Goal: Task Accomplishment & Management: Manage account settings

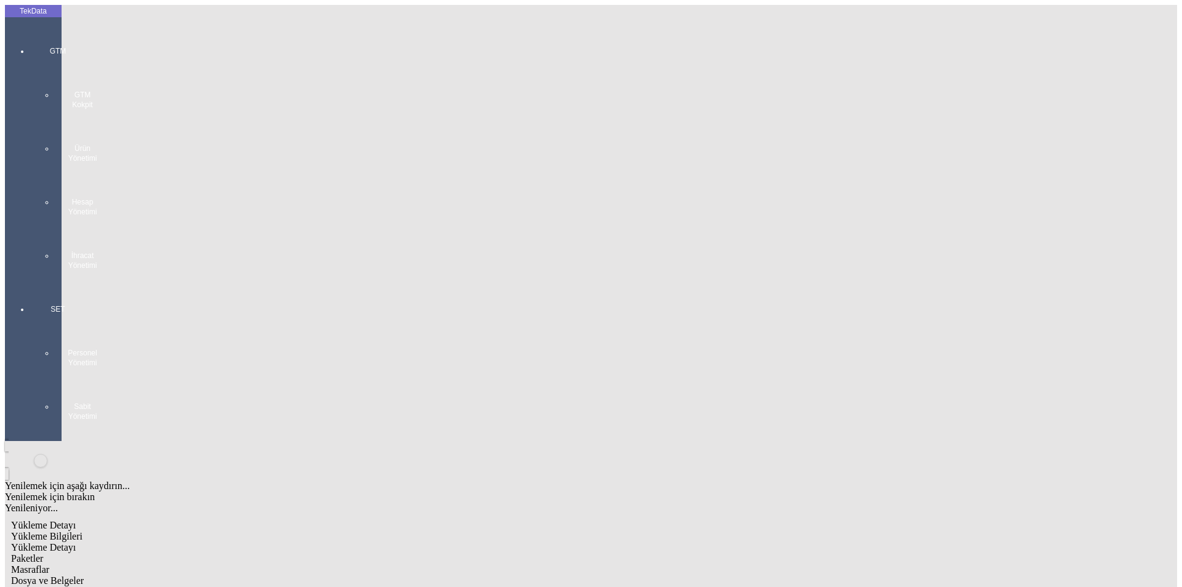
scroll to position [106, 0]
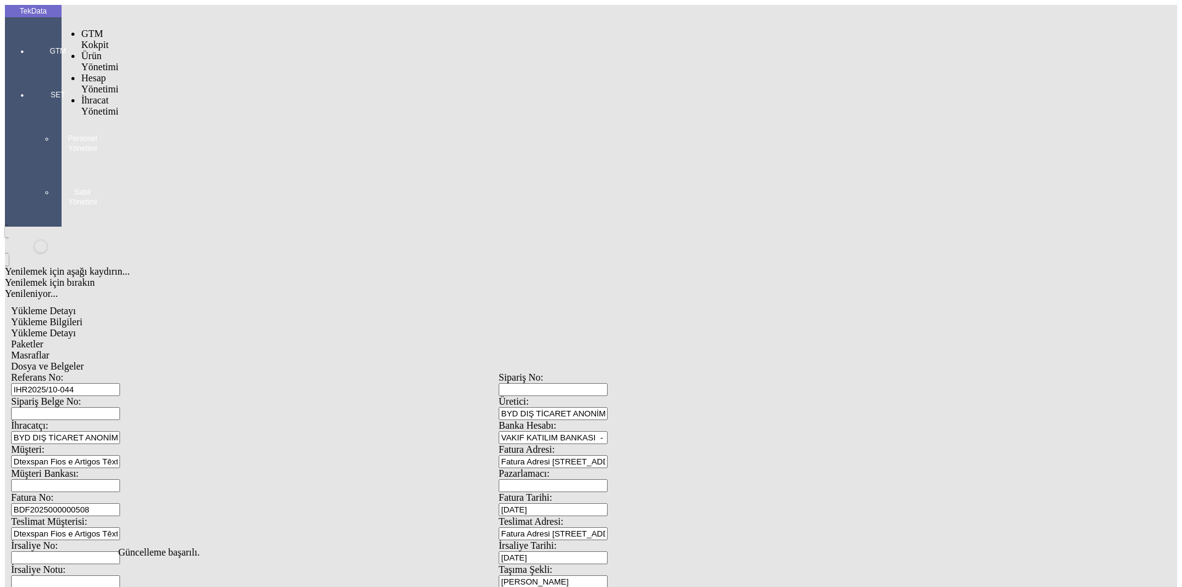
drag, startPoint x: 30, startPoint y: 38, endPoint x: 78, endPoint y: 72, distance: 58.6
click at [33, 68] on div at bounding box center [58, 68] width 57 height 0
click at [91, 95] on span "İhracat Yönetimi" at bounding box center [99, 106] width 37 height 22
click at [188, 116] on span "Yüklemeler" at bounding box center [211, 121] width 47 height 10
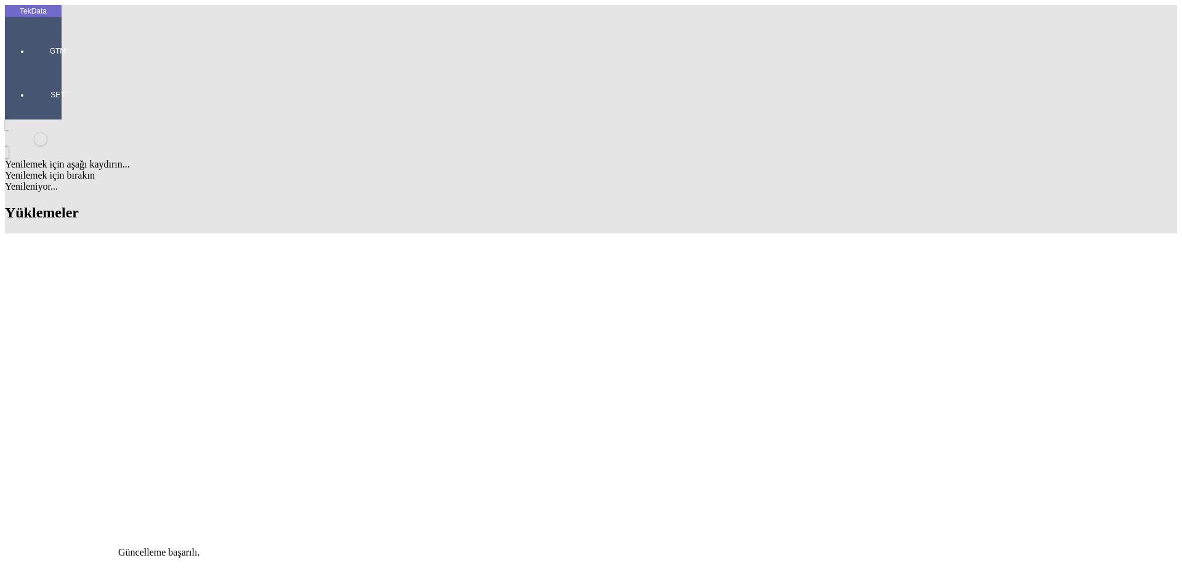
scroll to position [862, 0]
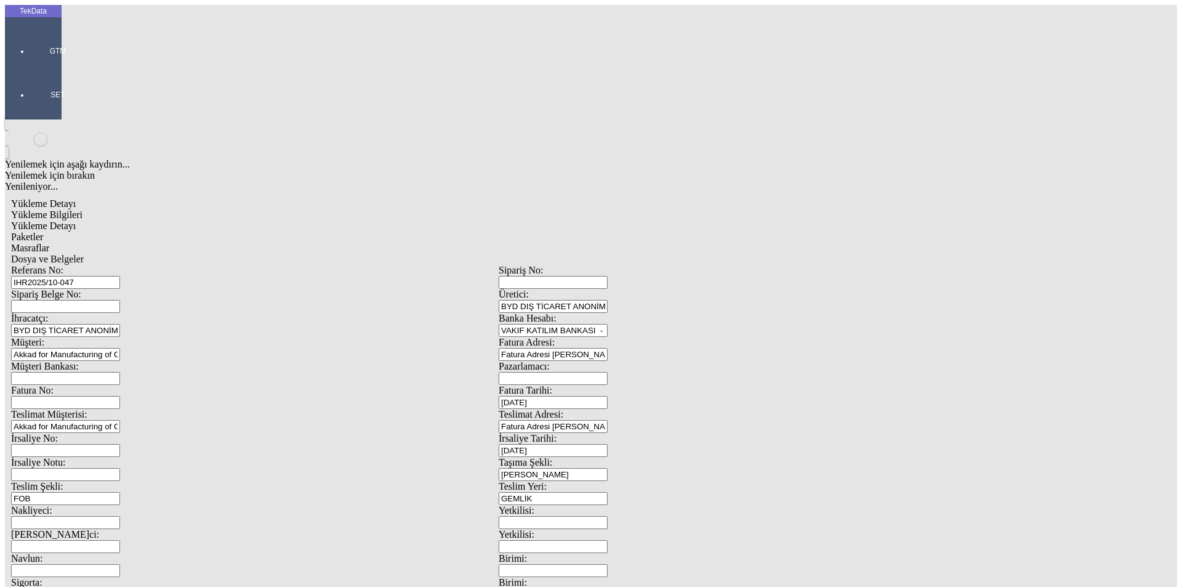
click at [76, 220] on span "Yükleme Detayı" at bounding box center [43, 225] width 65 height 10
drag, startPoint x: 203, startPoint y: 178, endPoint x: 81, endPoint y: 186, distance: 122.2
drag, startPoint x: 190, startPoint y: 183, endPoint x: 63, endPoint y: 170, distance: 128.1
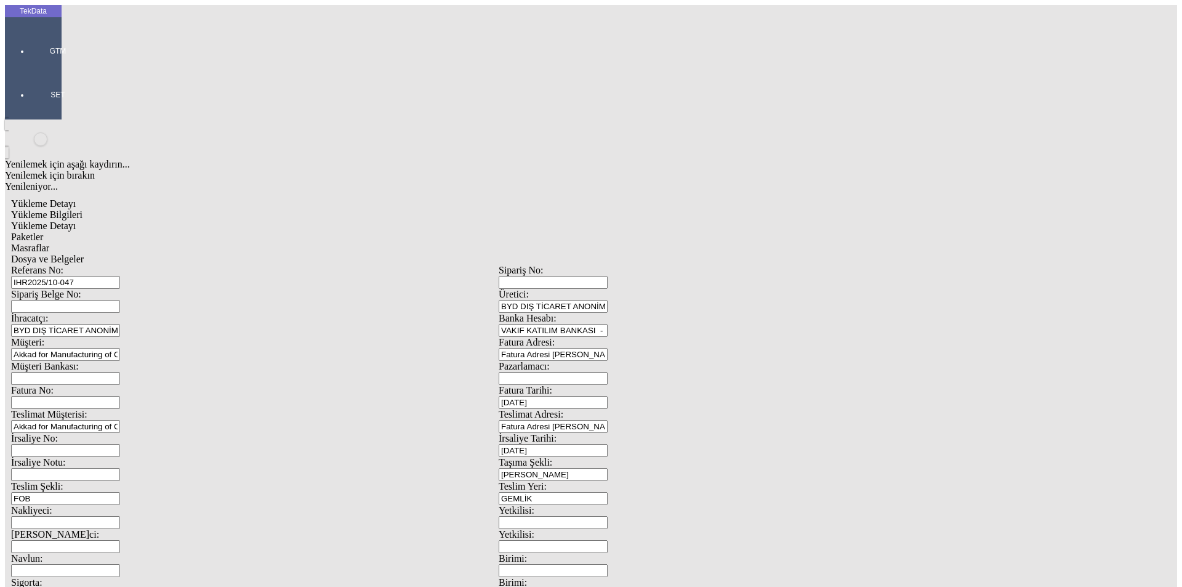
type input "26982"
drag, startPoint x: 710, startPoint y: 227, endPoint x: 634, endPoint y: 241, distance: 78.3
type input "26982"
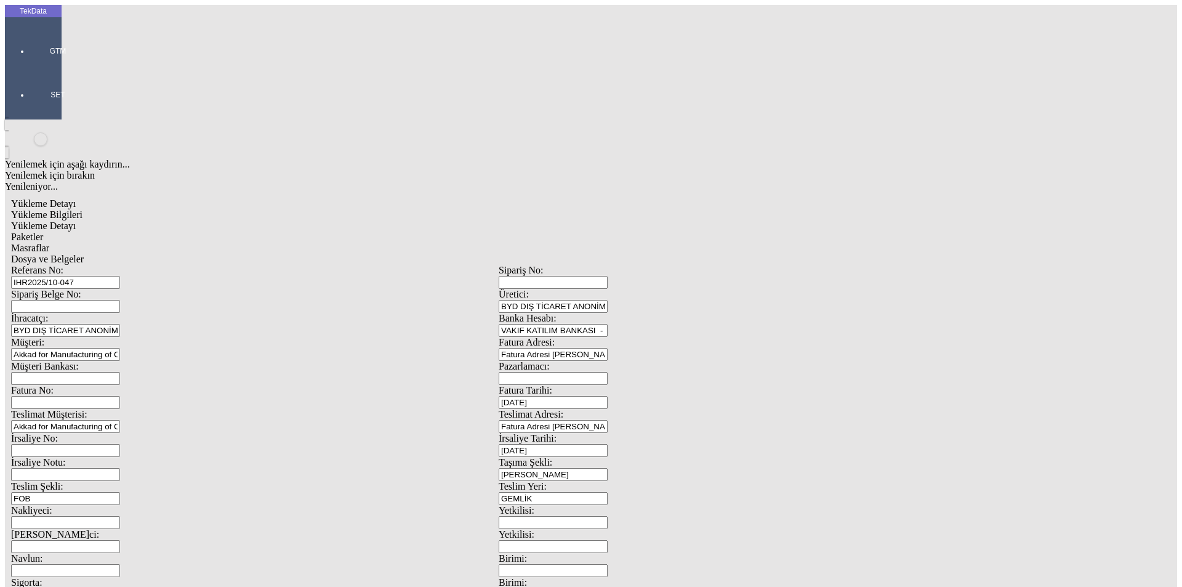
drag, startPoint x: 223, startPoint y: 256, endPoint x: 38, endPoint y: 254, distance: 185.9
type input "26982"
click at [263, 231] on div "Paketler" at bounding box center [498, 236] width 975 height 11
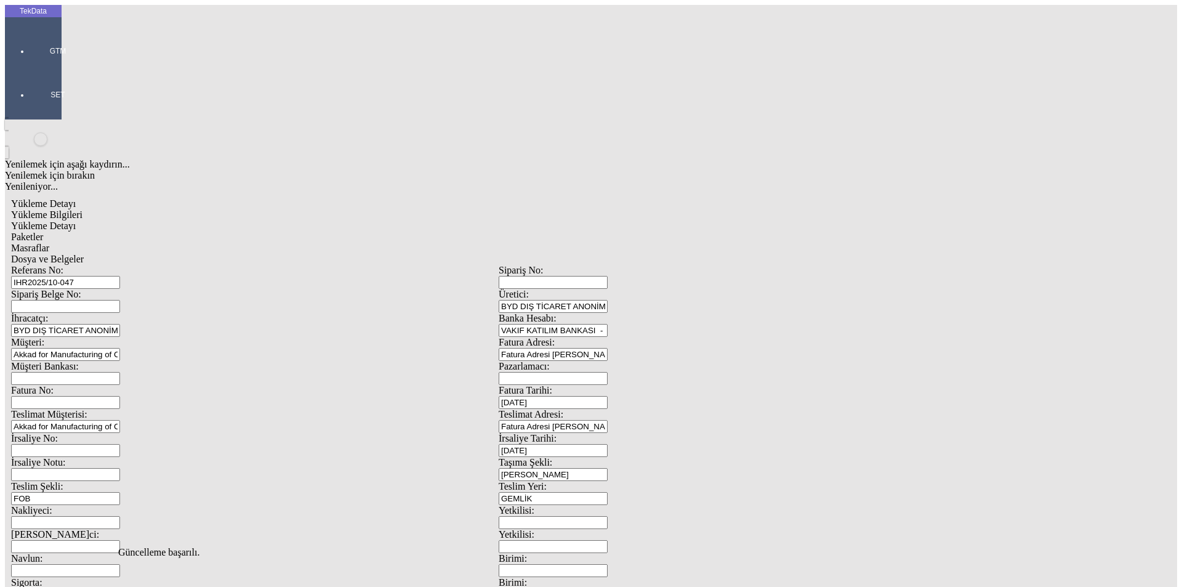
click at [349, 243] on div "Masraflar" at bounding box center [498, 248] width 975 height 11
click at [43, 231] on span "Paketler" at bounding box center [27, 236] width 32 height 10
drag, startPoint x: 697, startPoint y: 129, endPoint x: 585, endPoint y: 137, distance: 112.3
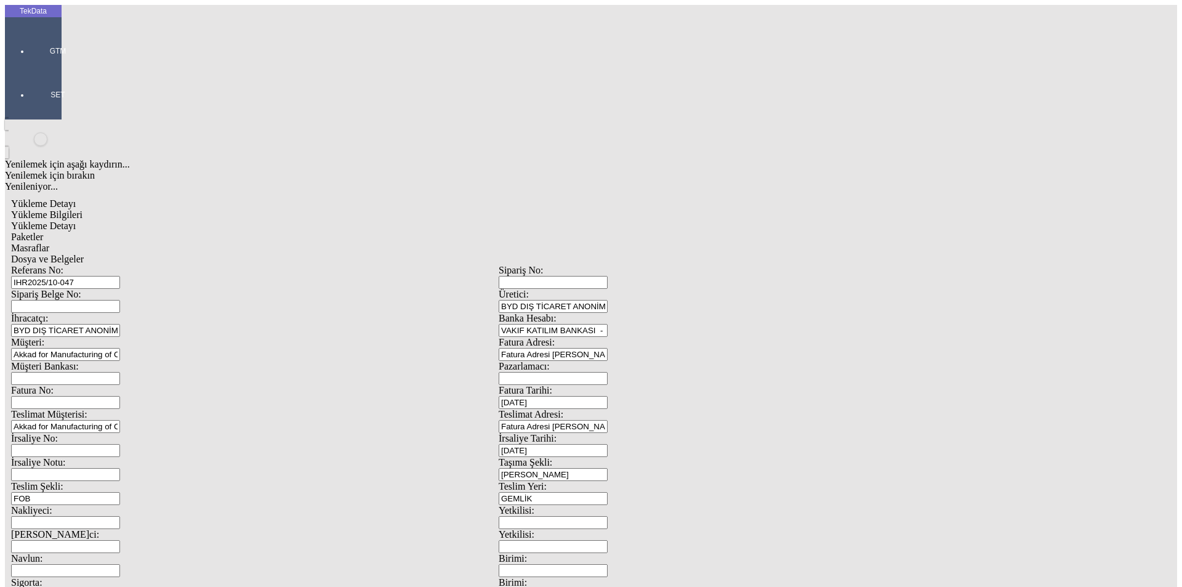
type input "27"
drag, startPoint x: 722, startPoint y: 357, endPoint x: 475, endPoint y: 301, distance: 253.8
click at [49, 243] on span "Masraflar" at bounding box center [30, 248] width 38 height 10
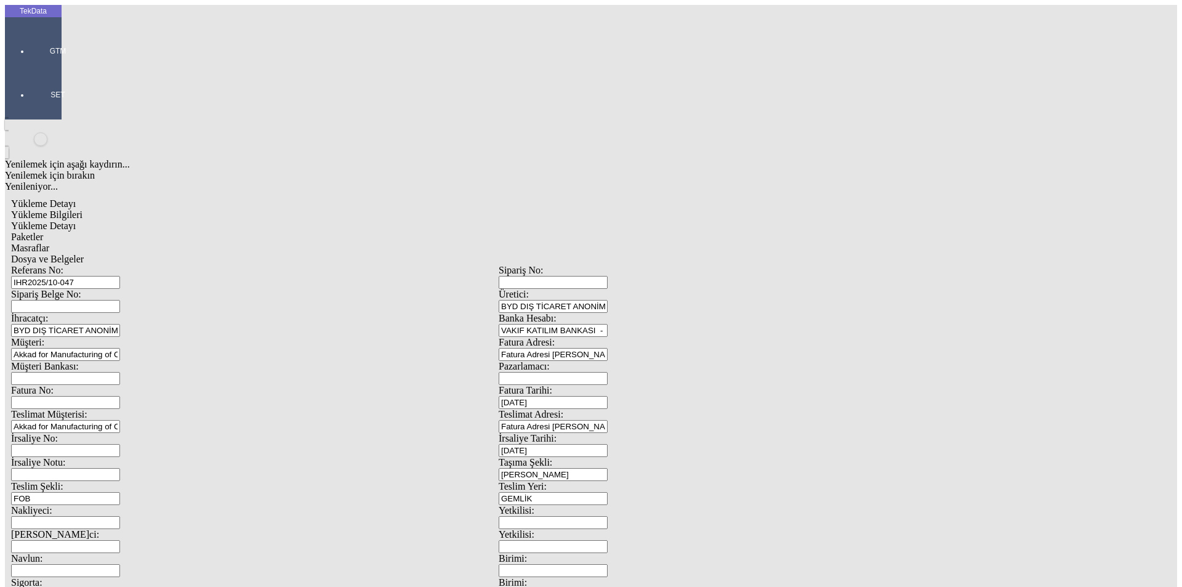
click at [84, 254] on span "Dosya ve Belgeler" at bounding box center [47, 259] width 73 height 10
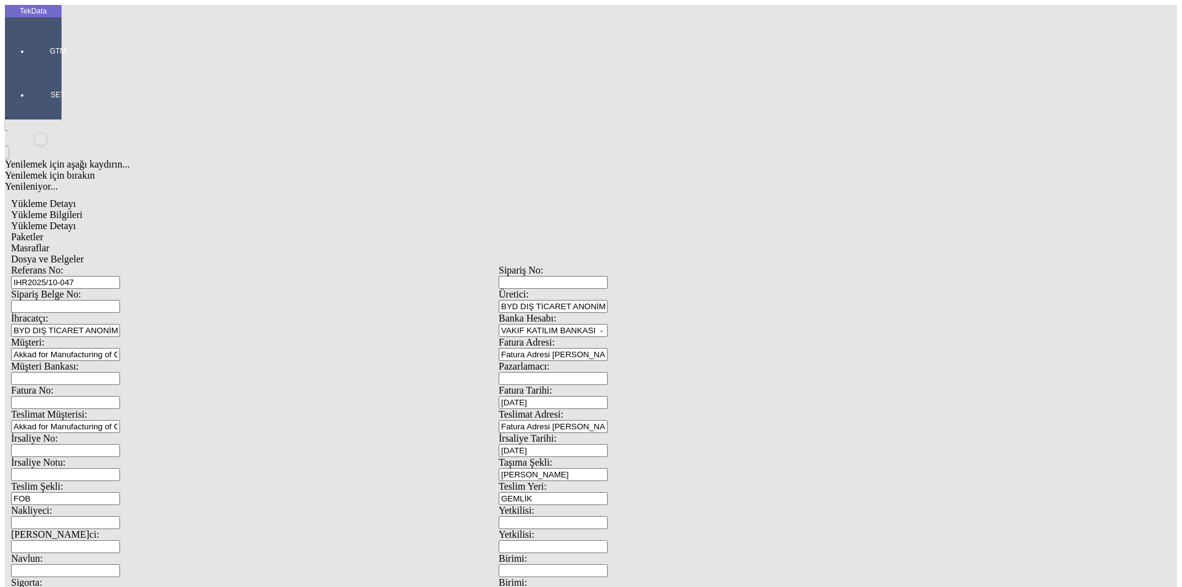
click at [453, 254] on div "Dosya ve Belgeler" at bounding box center [498, 259] width 975 height 11
click at [83, 209] on span "Yükleme Bilgileri" at bounding box center [46, 214] width 71 height 10
